Goal: Task Accomplishment & Management: Use online tool/utility

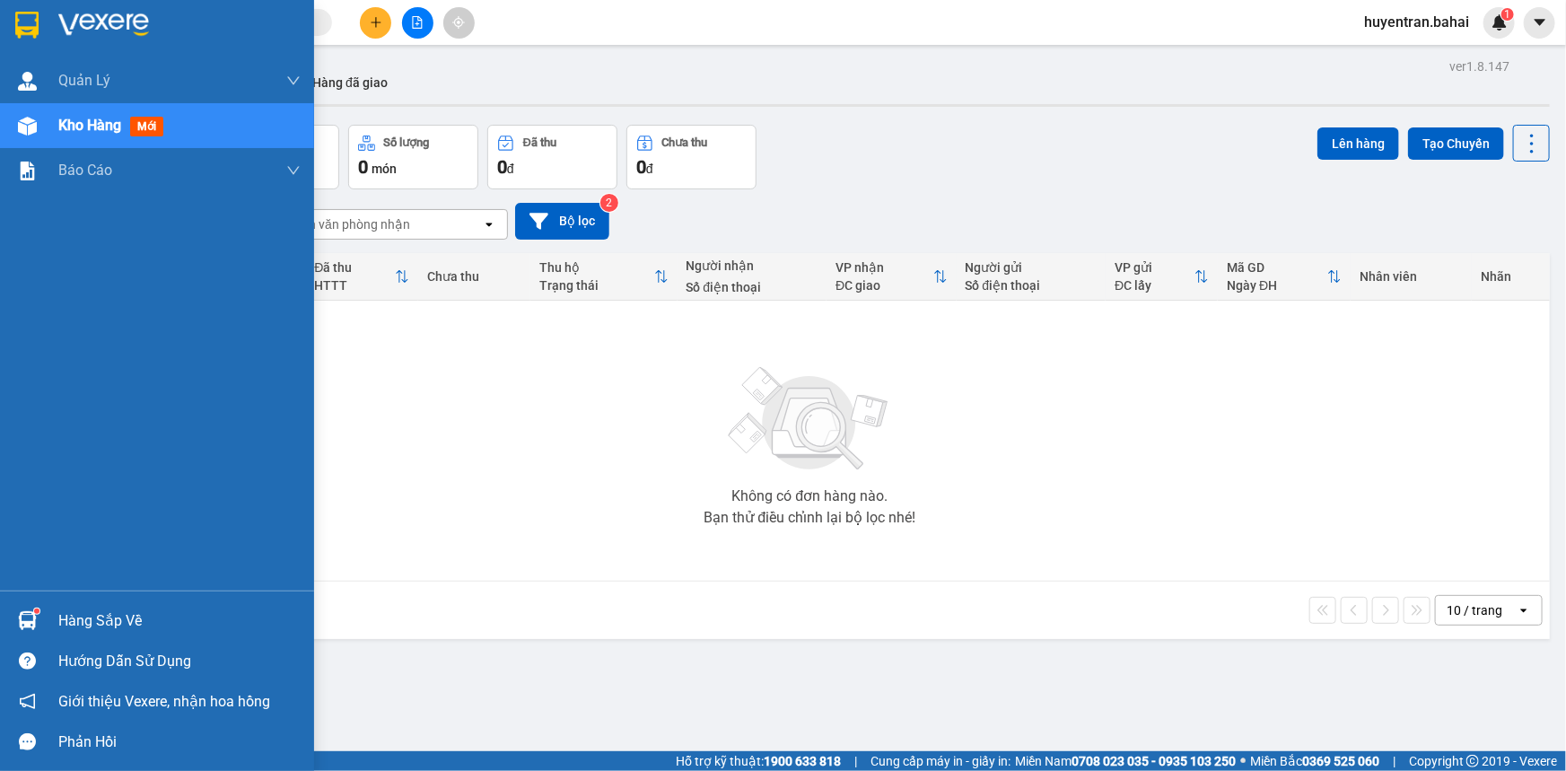
scroll to position [82, 0]
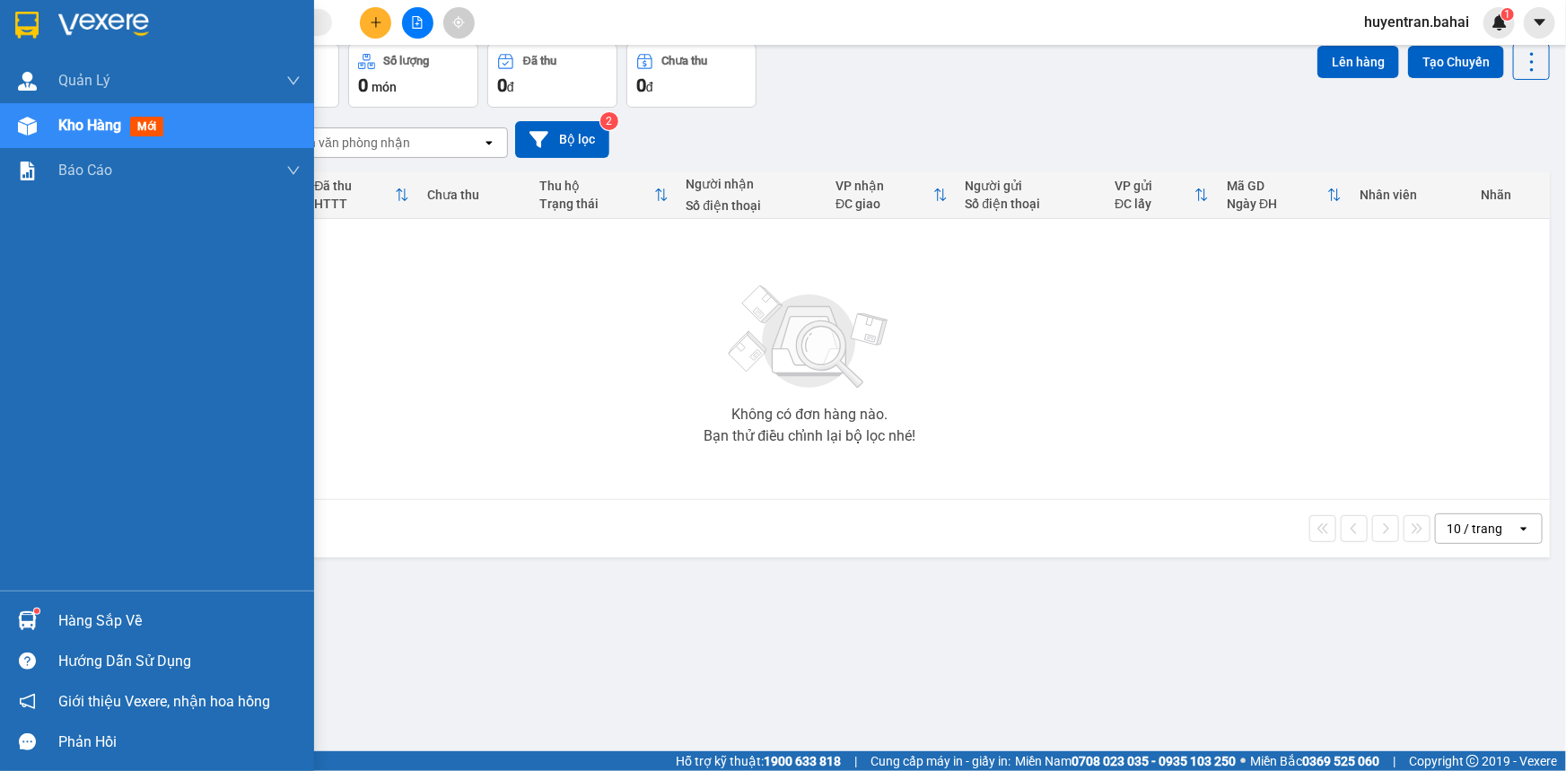
click at [95, 616] on div "Hàng sắp về" at bounding box center [179, 621] width 242 height 27
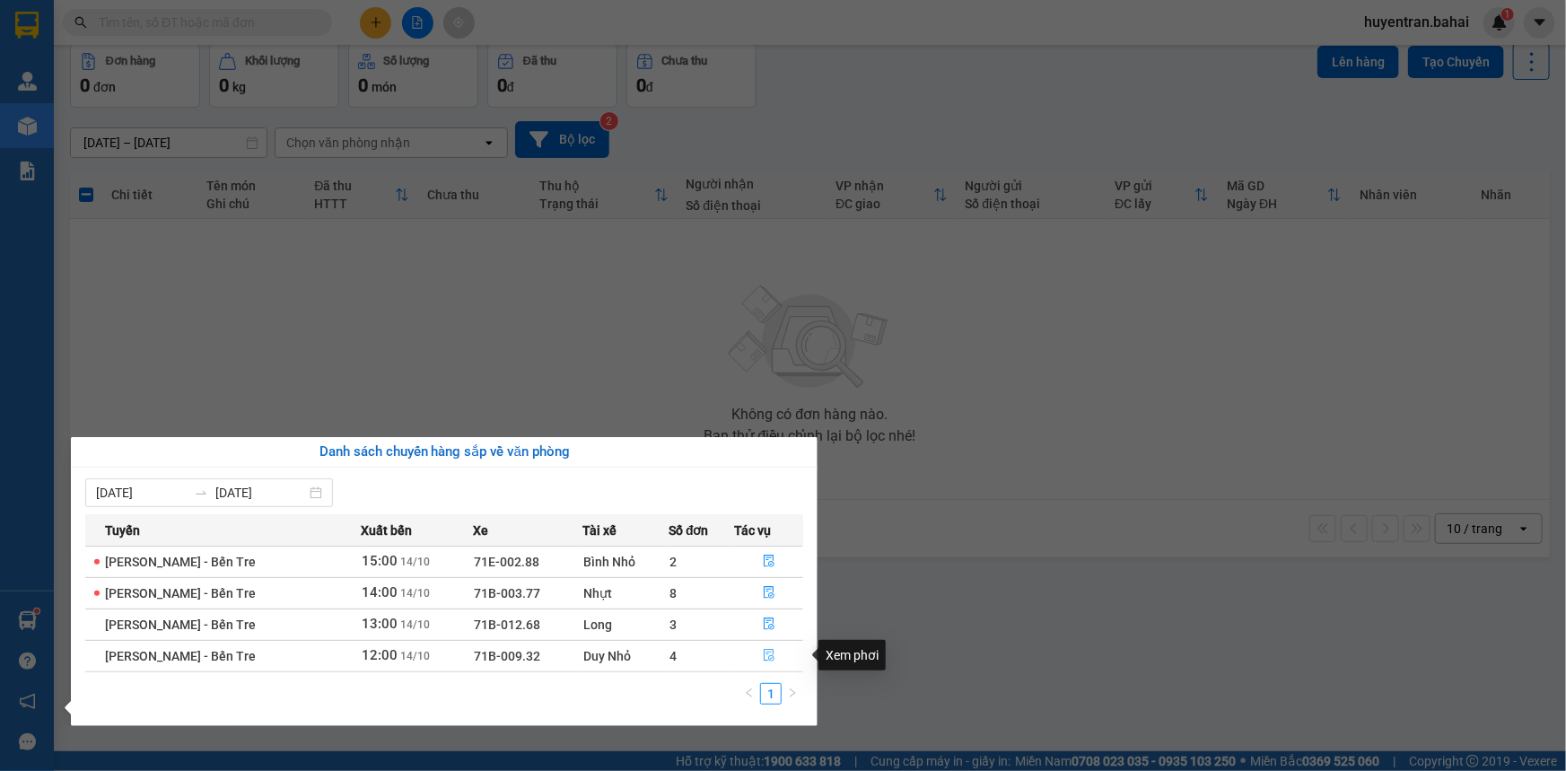
click at [779, 650] on button "button" at bounding box center [768, 656] width 67 height 29
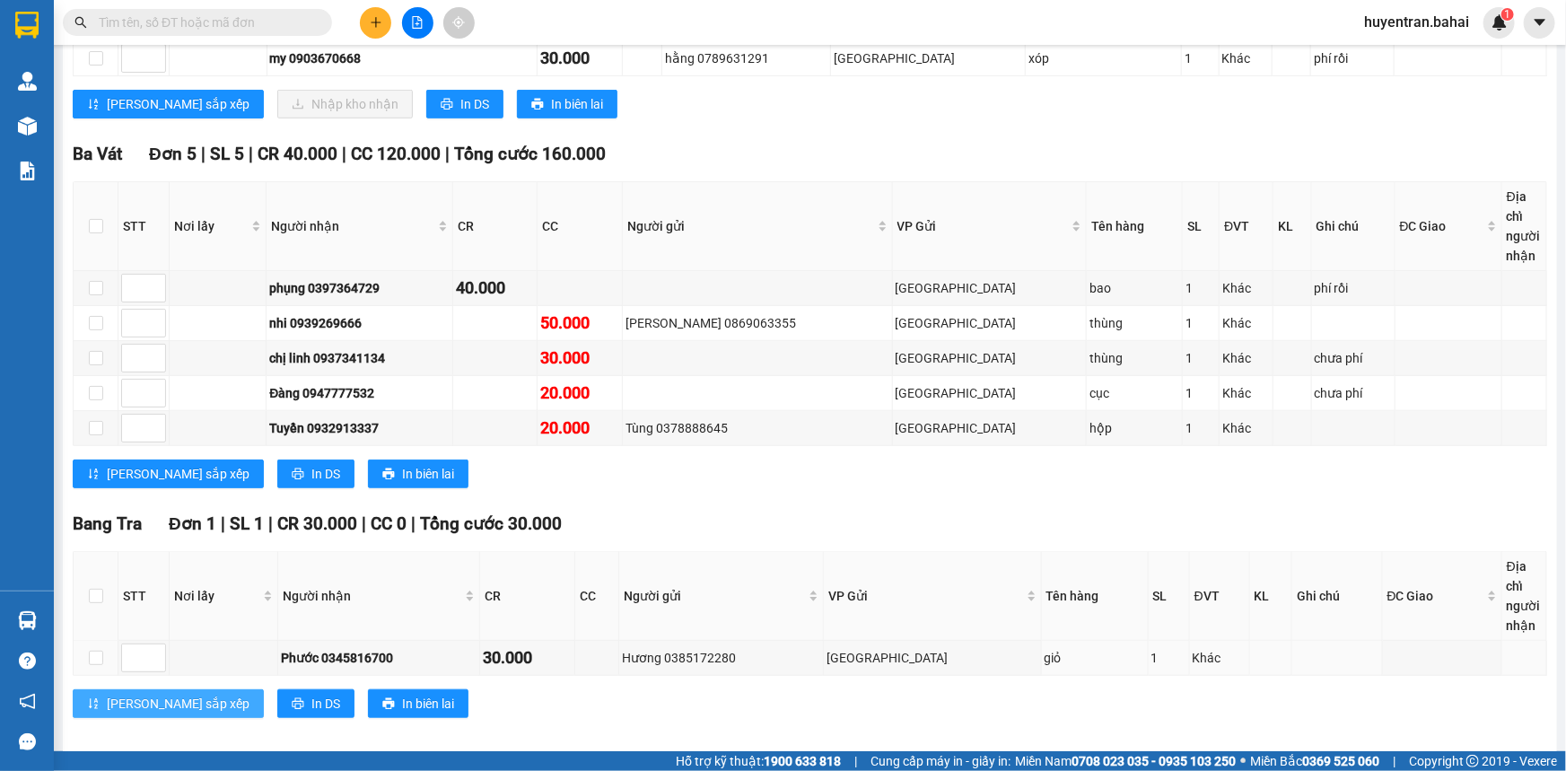
scroll to position [527, 0]
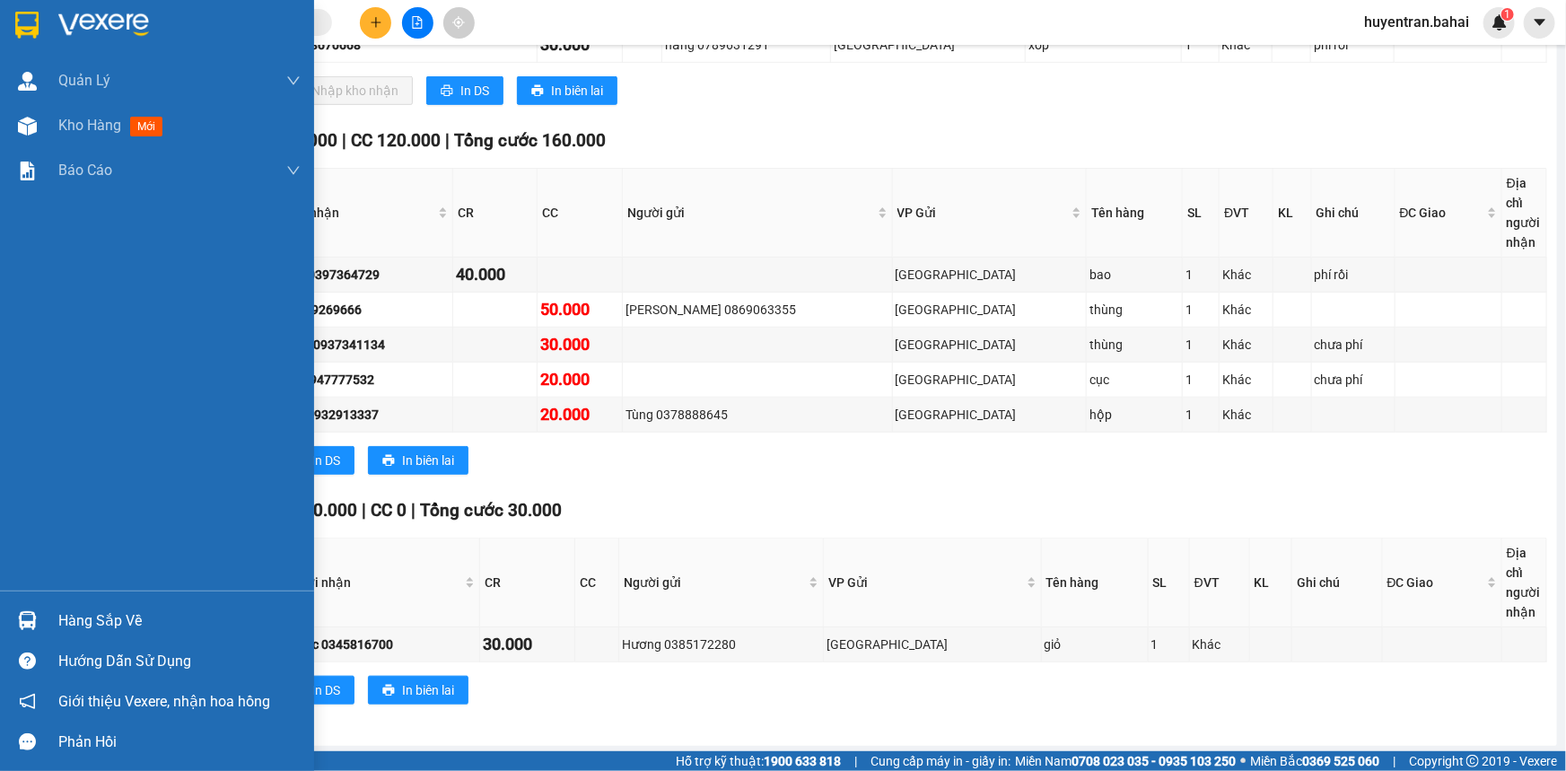
click at [90, 612] on div "Hàng sắp về" at bounding box center [179, 621] width 242 height 27
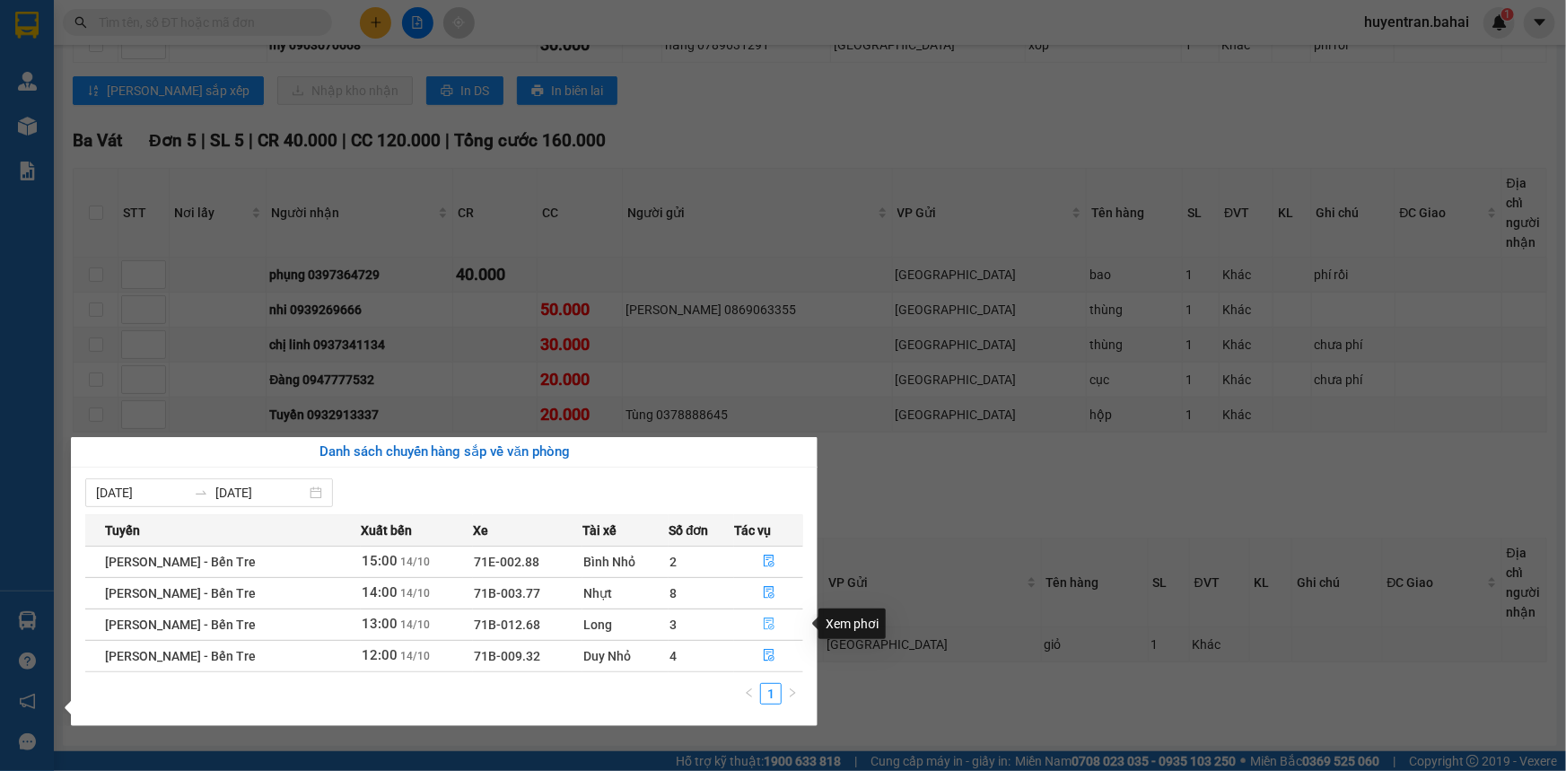
click at [759, 624] on button "button" at bounding box center [768, 624] width 67 height 29
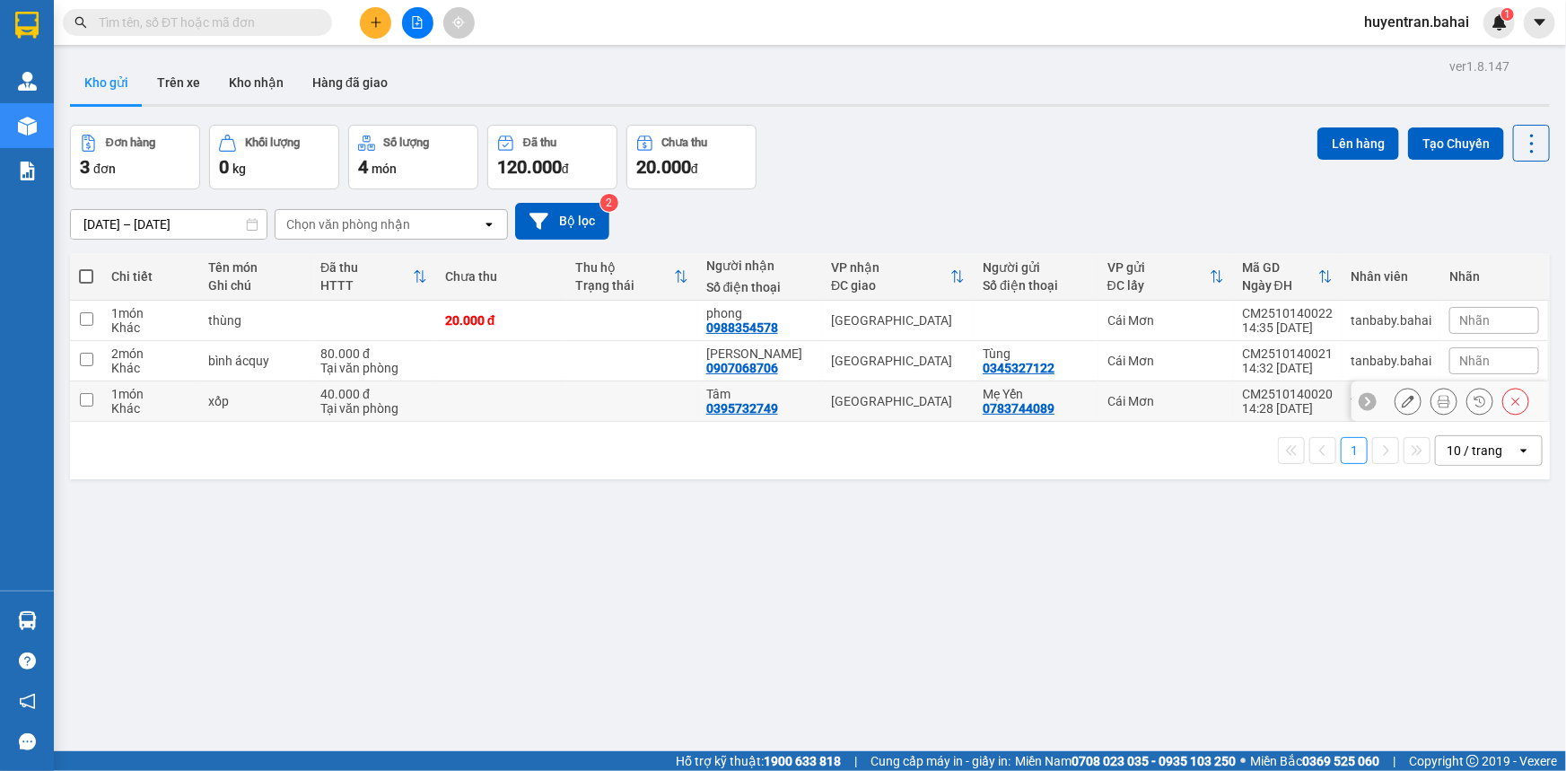
drag, startPoint x: 1275, startPoint y: 405, endPoint x: 1265, endPoint y: 401, distance: 10.5
click at [1274, 405] on div "14:28 [DATE]" at bounding box center [1287, 408] width 91 height 14
checkbox input "true"
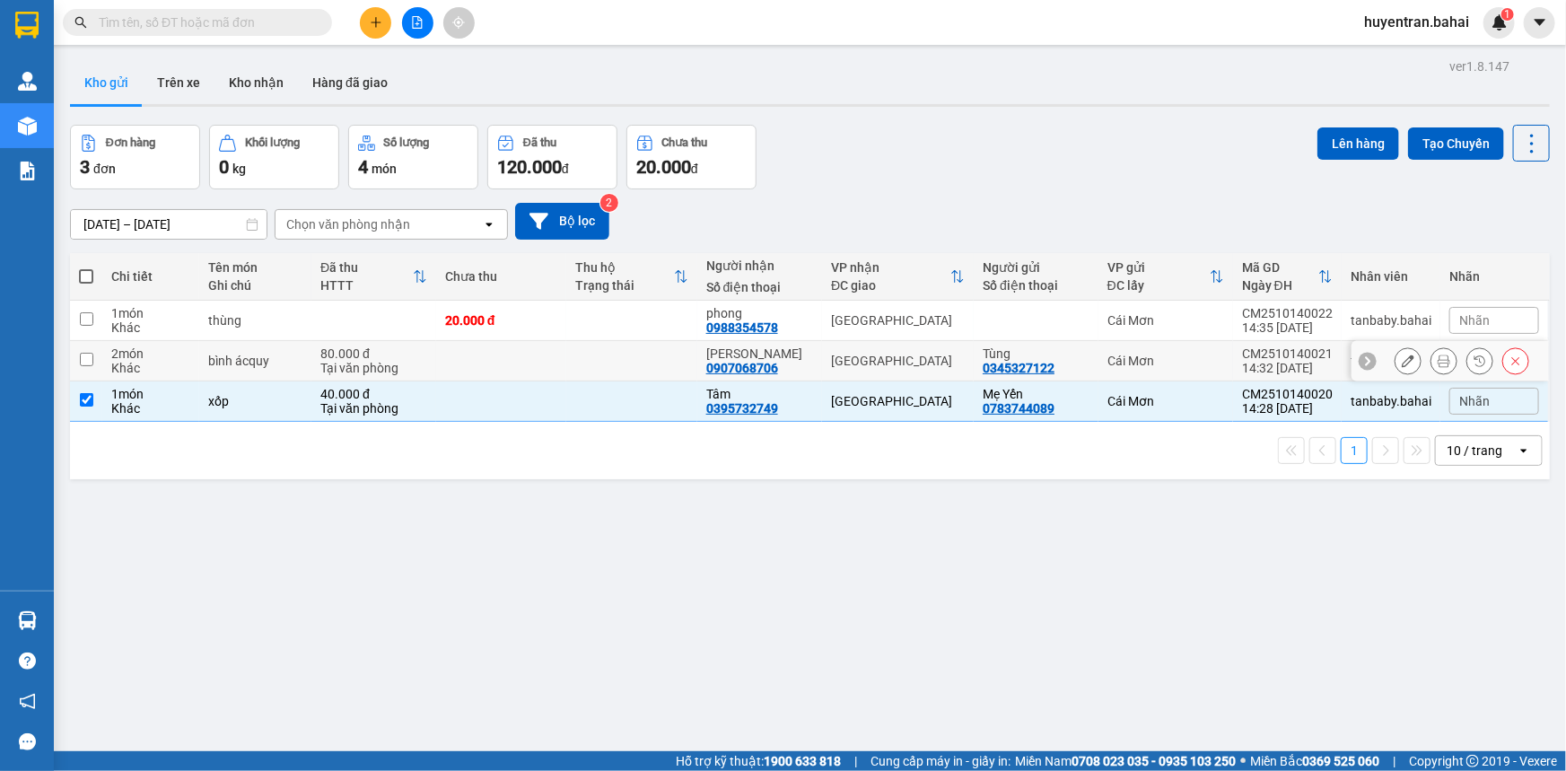
drag, startPoint x: 1252, startPoint y: 363, endPoint x: 1252, endPoint y: 340, distance: 23.3
click at [1252, 361] on div "14:32 [DATE]" at bounding box center [1287, 368] width 91 height 14
checkbox input "true"
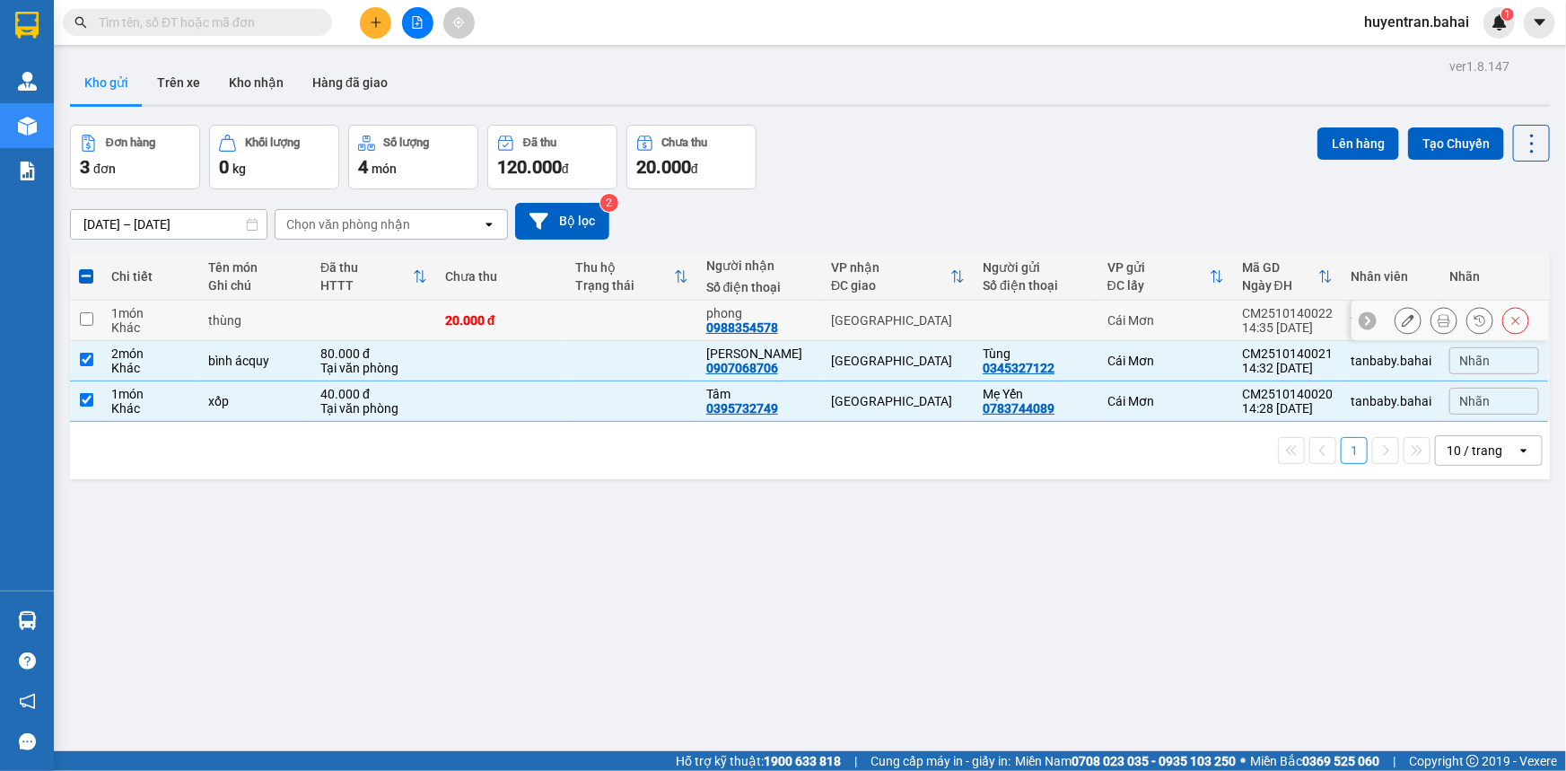
click at [1258, 317] on div "CM2510140022" at bounding box center [1287, 313] width 91 height 14
checkbox input "true"
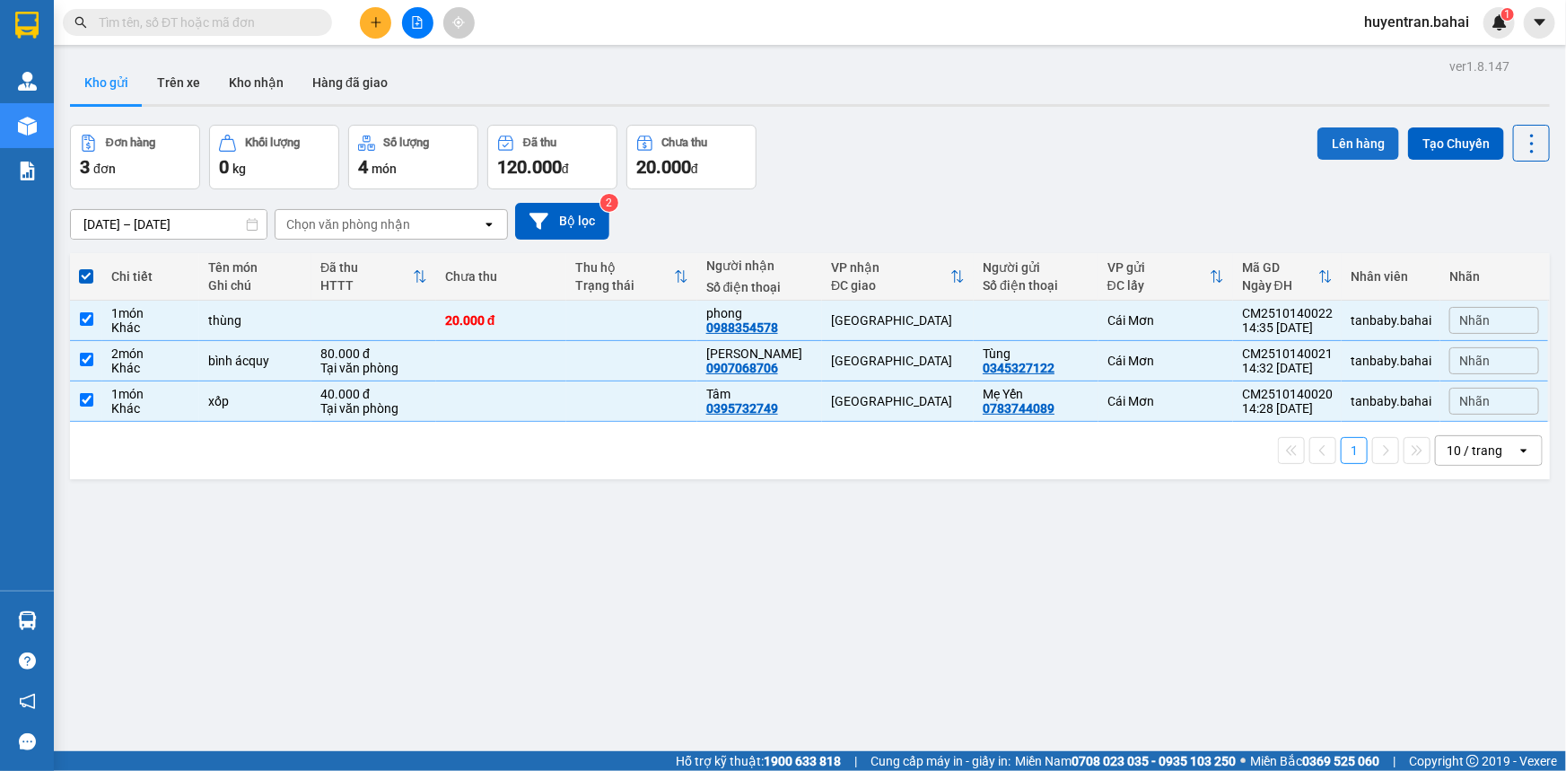
click at [1353, 144] on button "Lên hàng" at bounding box center [1358, 143] width 82 height 32
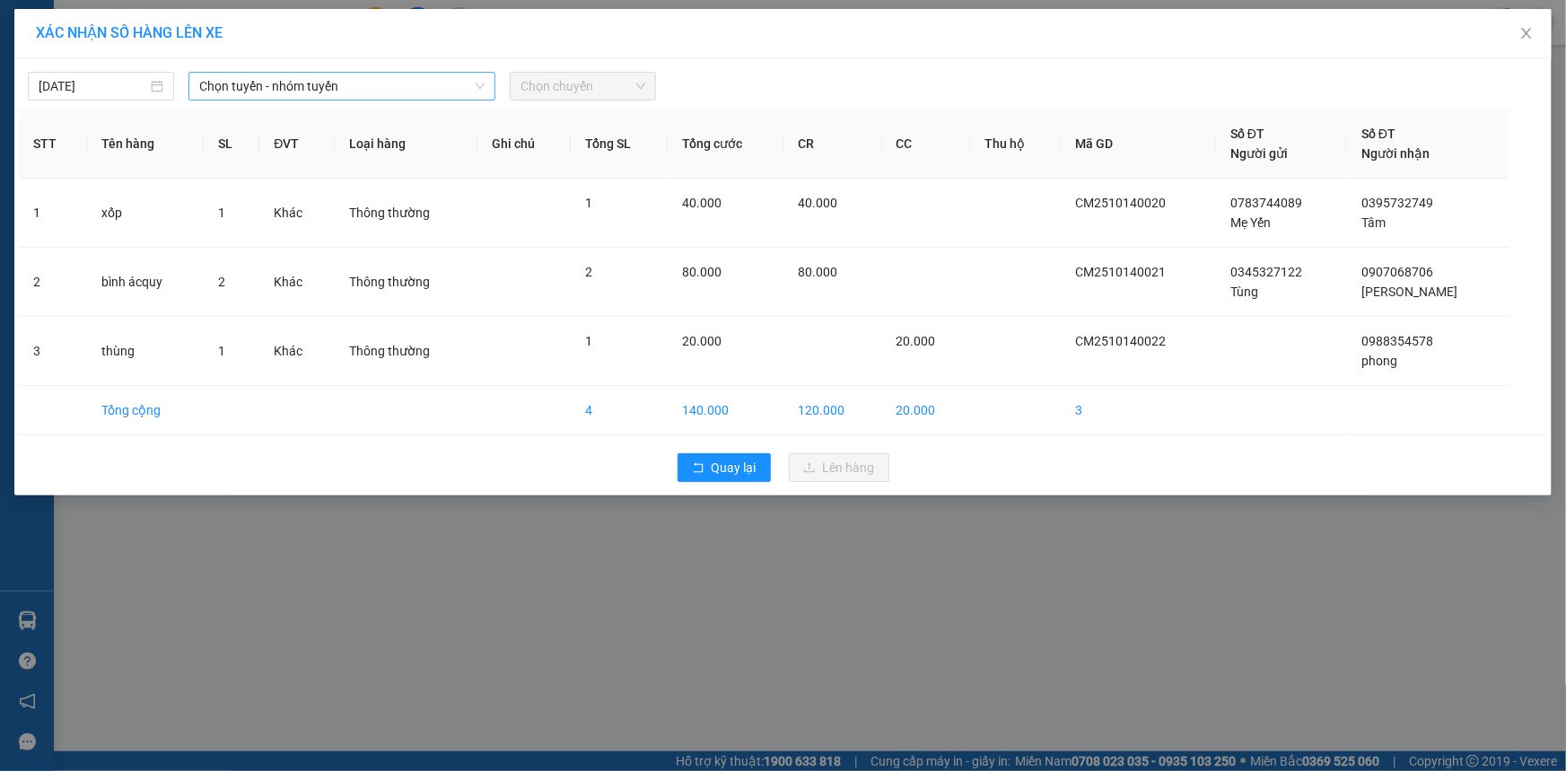
click at [450, 87] on span "Chọn tuyến - nhóm tuyến" at bounding box center [341, 86] width 285 height 27
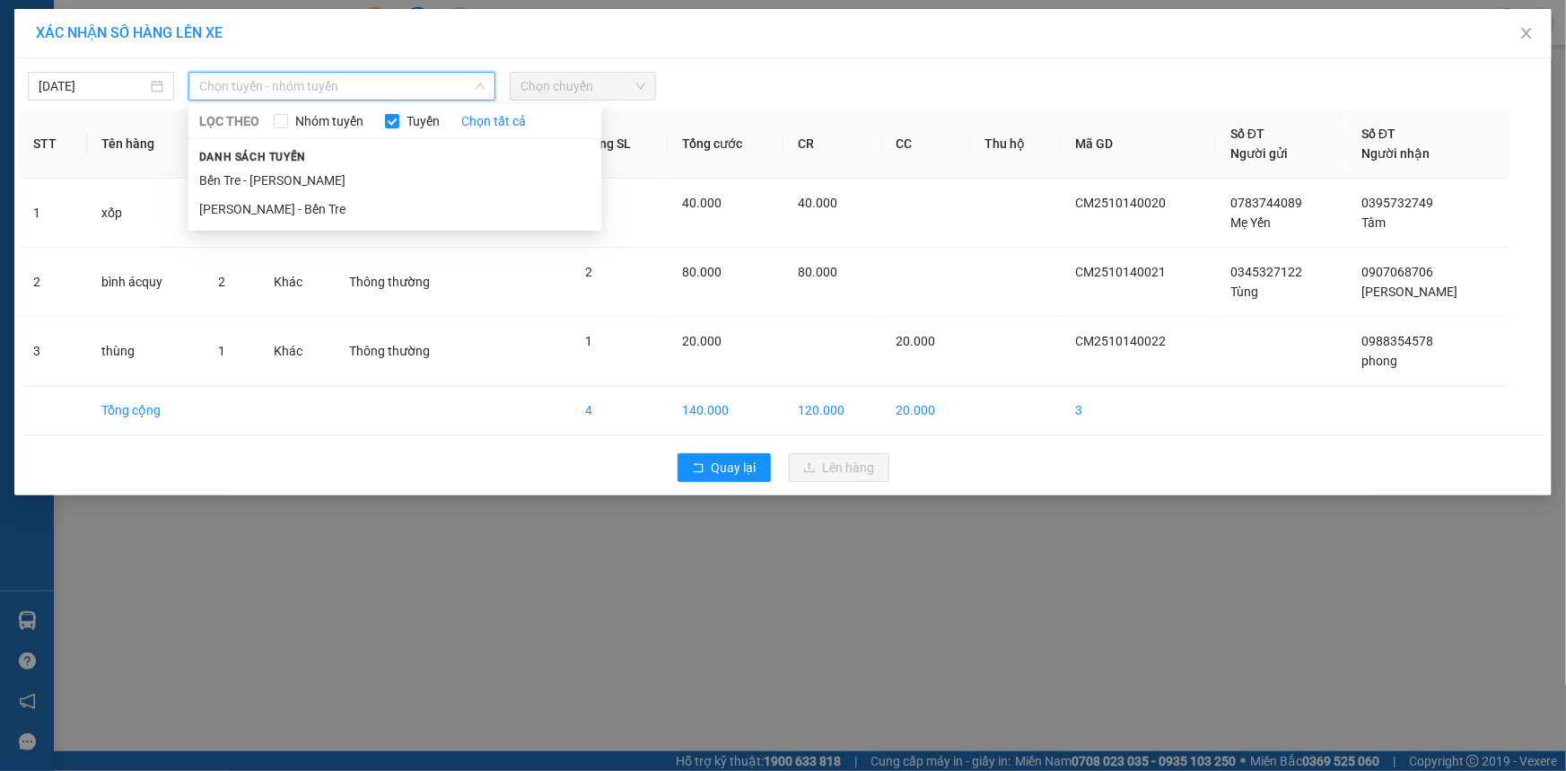
drag, startPoint x: 423, startPoint y: 177, endPoint x: 429, endPoint y: 169, distance: 10.2
click at [421, 176] on li "Bến Tre - [PERSON_NAME]" at bounding box center [394, 180] width 413 height 29
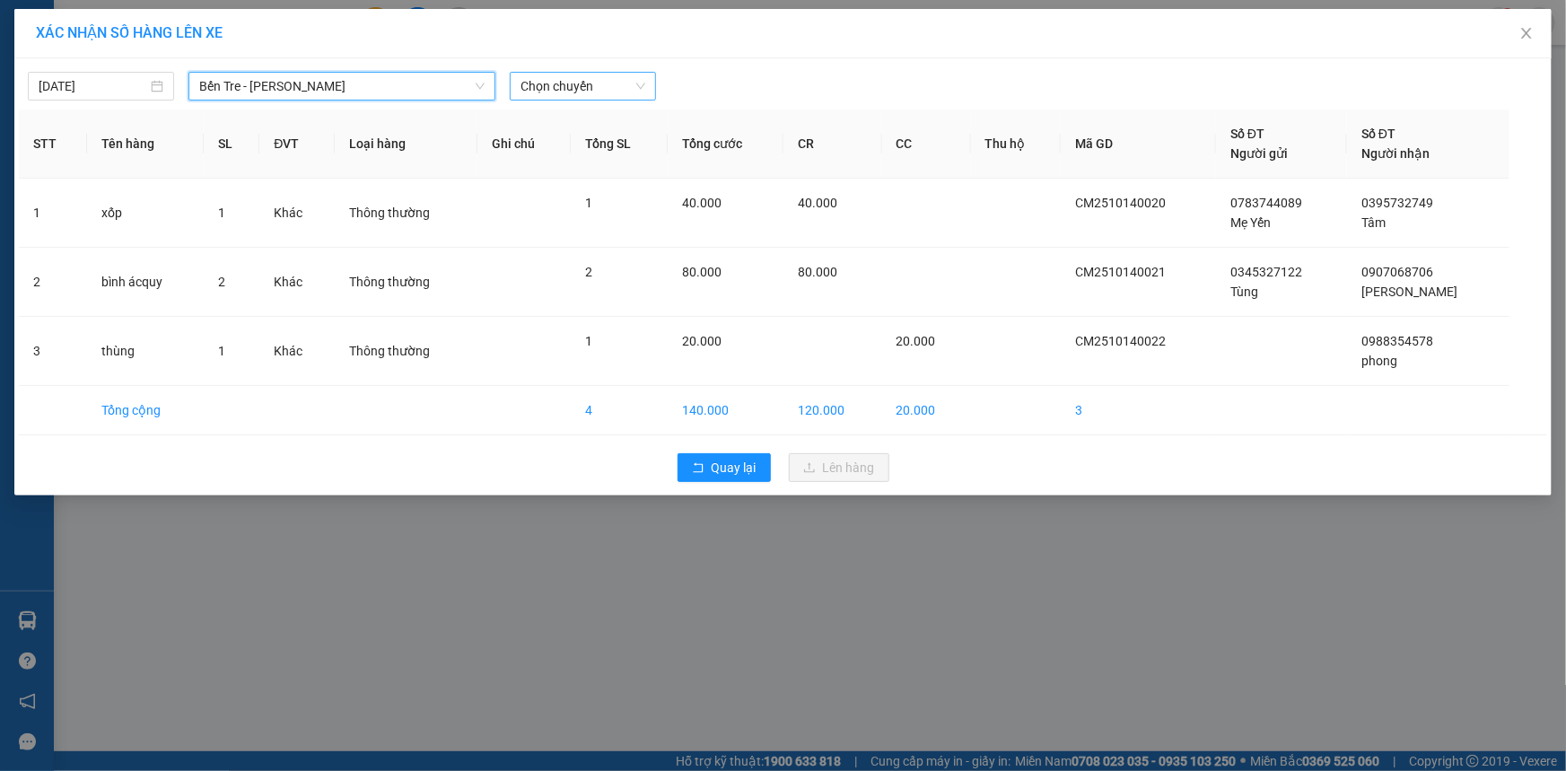
click at [592, 88] on span "Chọn chuyến" at bounding box center [582, 86] width 125 height 27
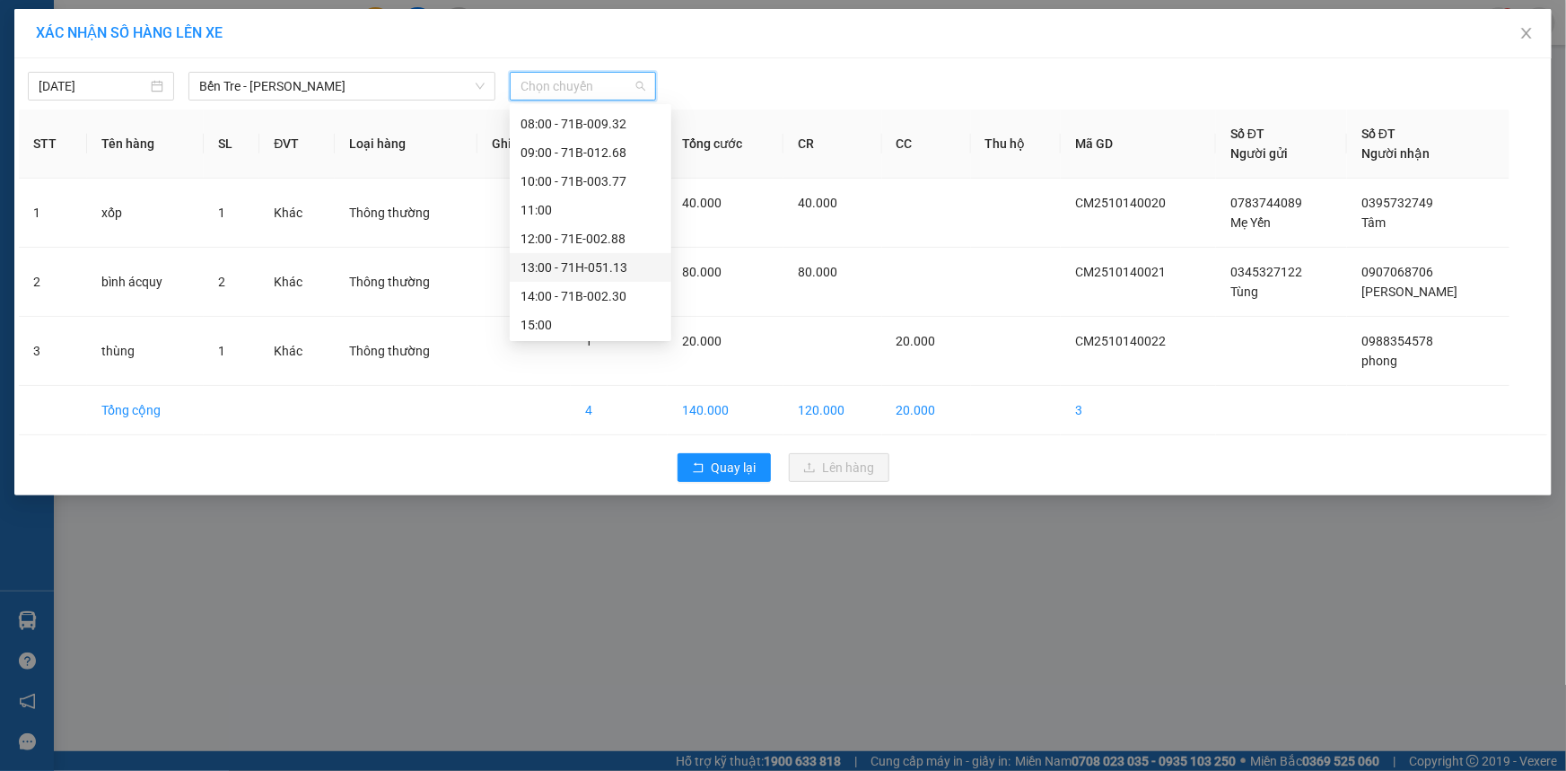
scroll to position [244, 0]
click at [577, 286] on div "15:00" at bounding box center [590, 280] width 140 height 20
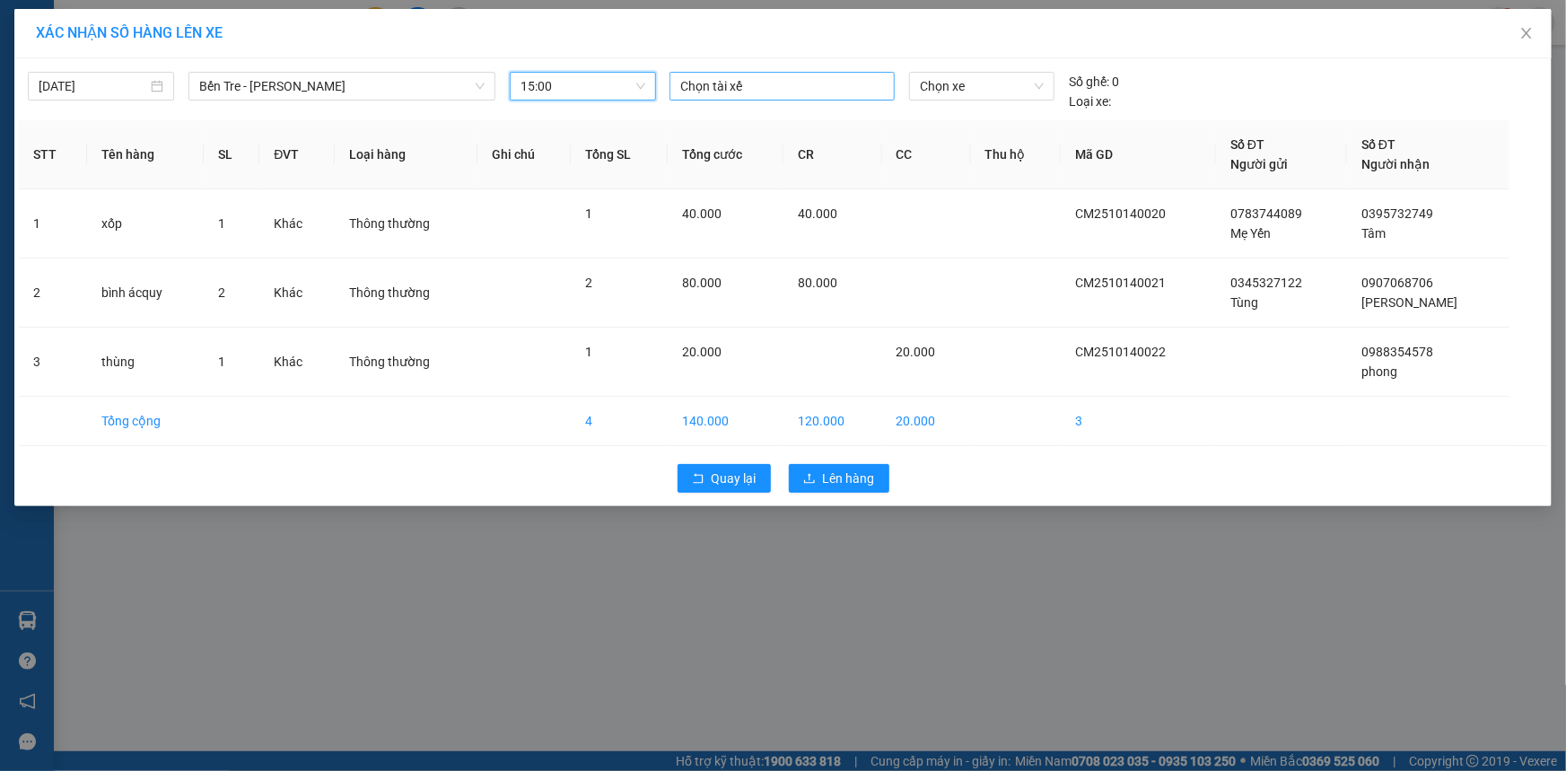
click at [772, 75] on div at bounding box center [782, 86] width 216 height 22
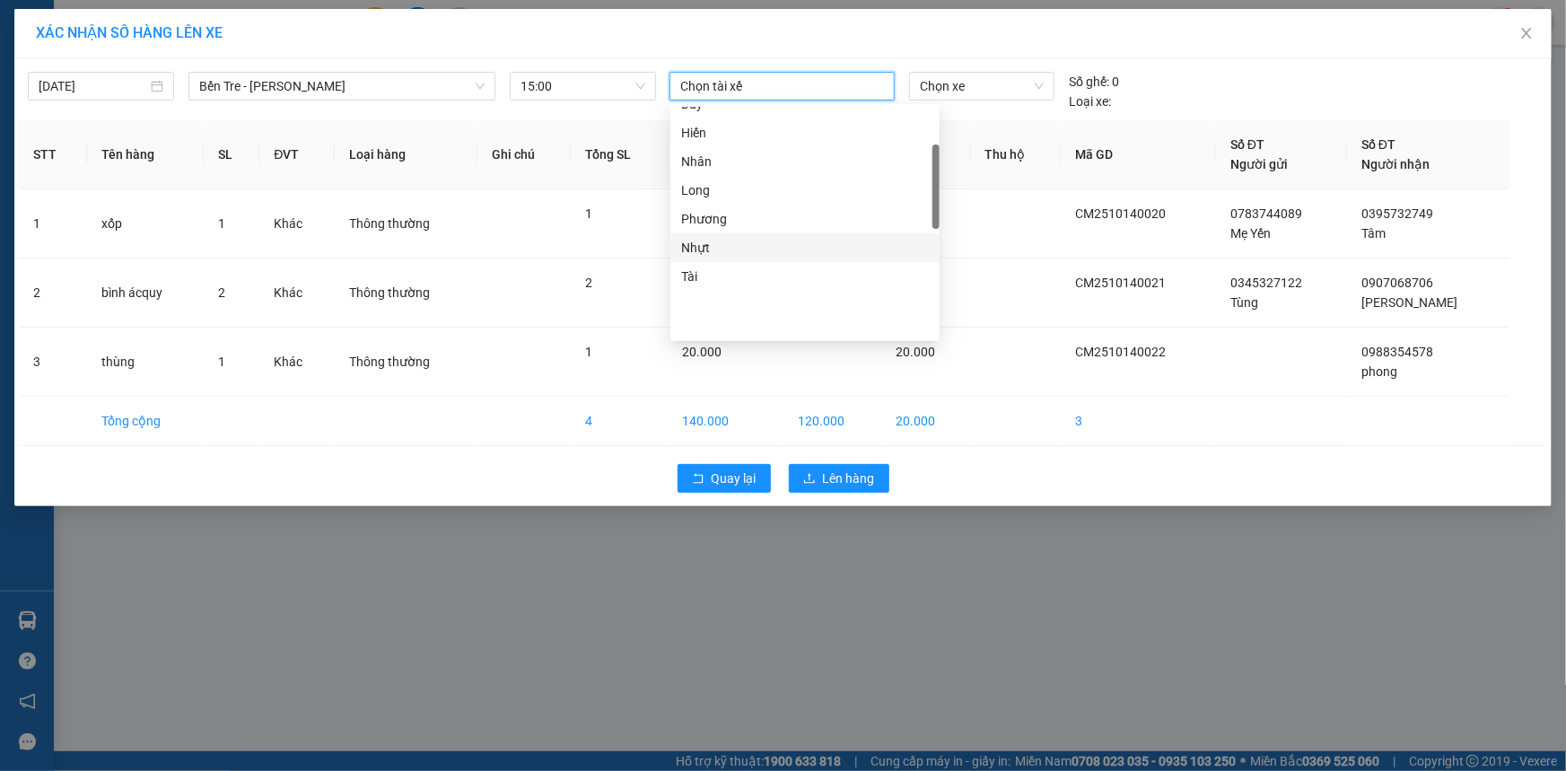
scroll to position [0, 0]
click at [766, 259] on div "Tí" at bounding box center [805, 266] width 248 height 20
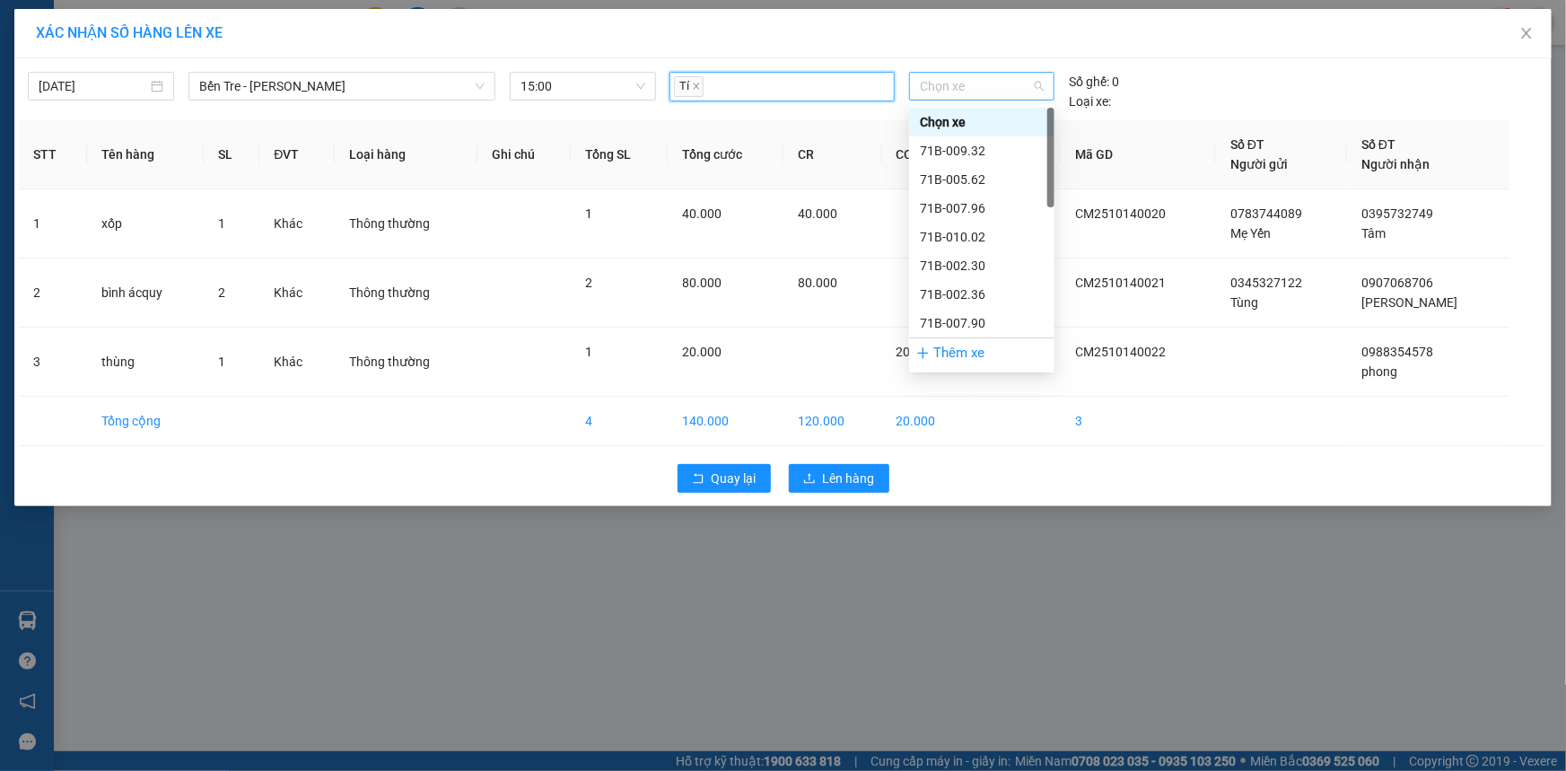
click at [998, 82] on span "Chọn xe" at bounding box center [982, 86] width 124 height 27
click at [1024, 320] on div "71B-007.90" at bounding box center [982, 323] width 124 height 20
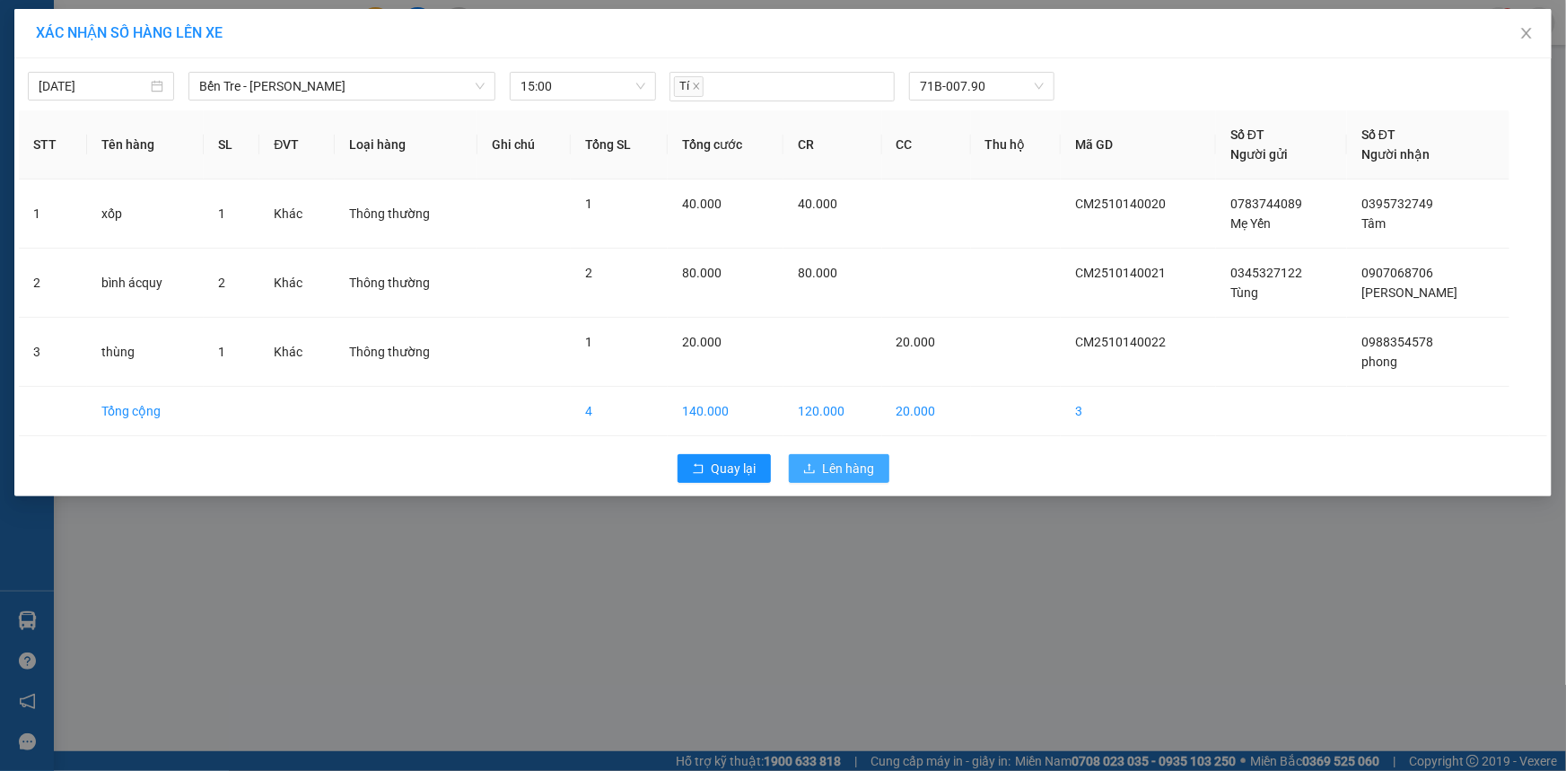
click at [875, 459] on button "Lên hàng" at bounding box center [839, 468] width 101 height 29
